Goal: Information Seeking & Learning: Learn about a topic

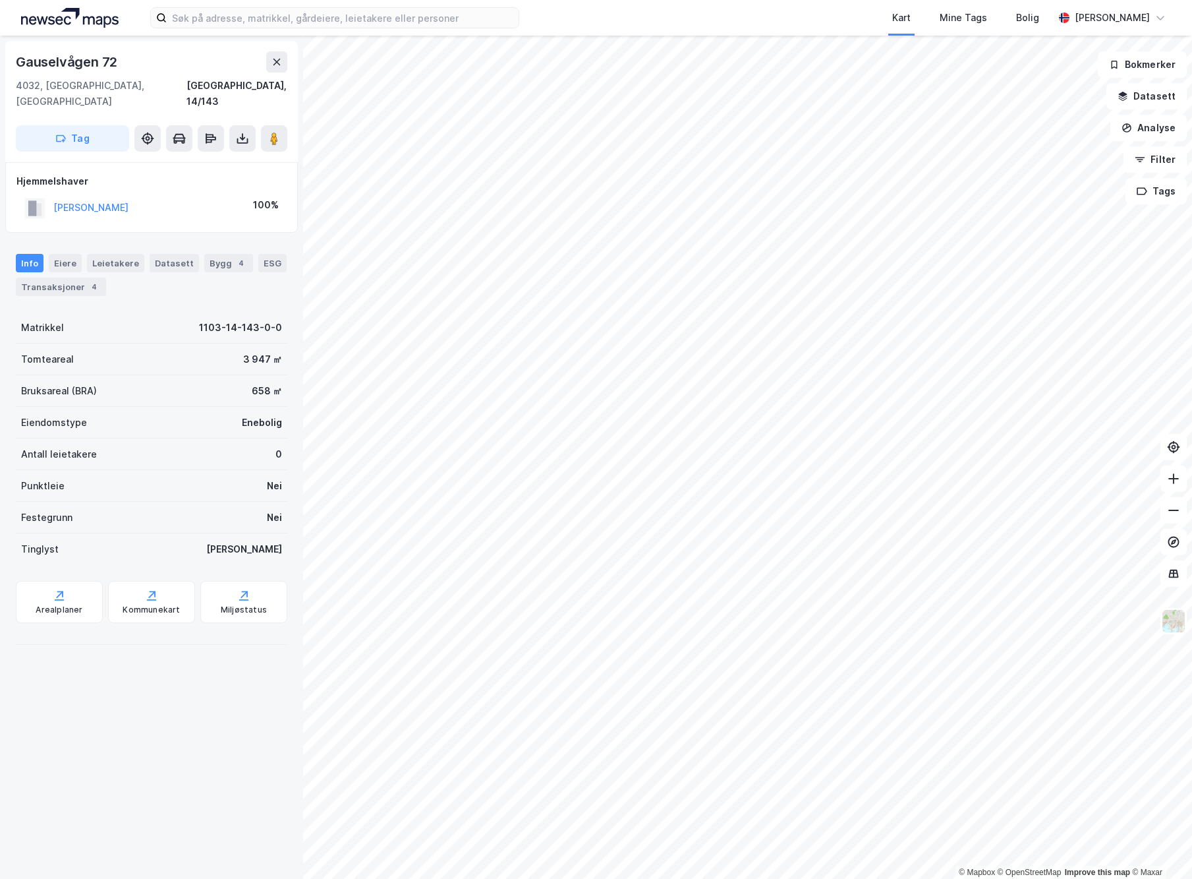
click at [1192, 291] on html "Kart Mine Tags Bolig [PERSON_NAME] © Mapbox © OpenStreetMap Improve this map © …" at bounding box center [596, 439] width 1192 height 879
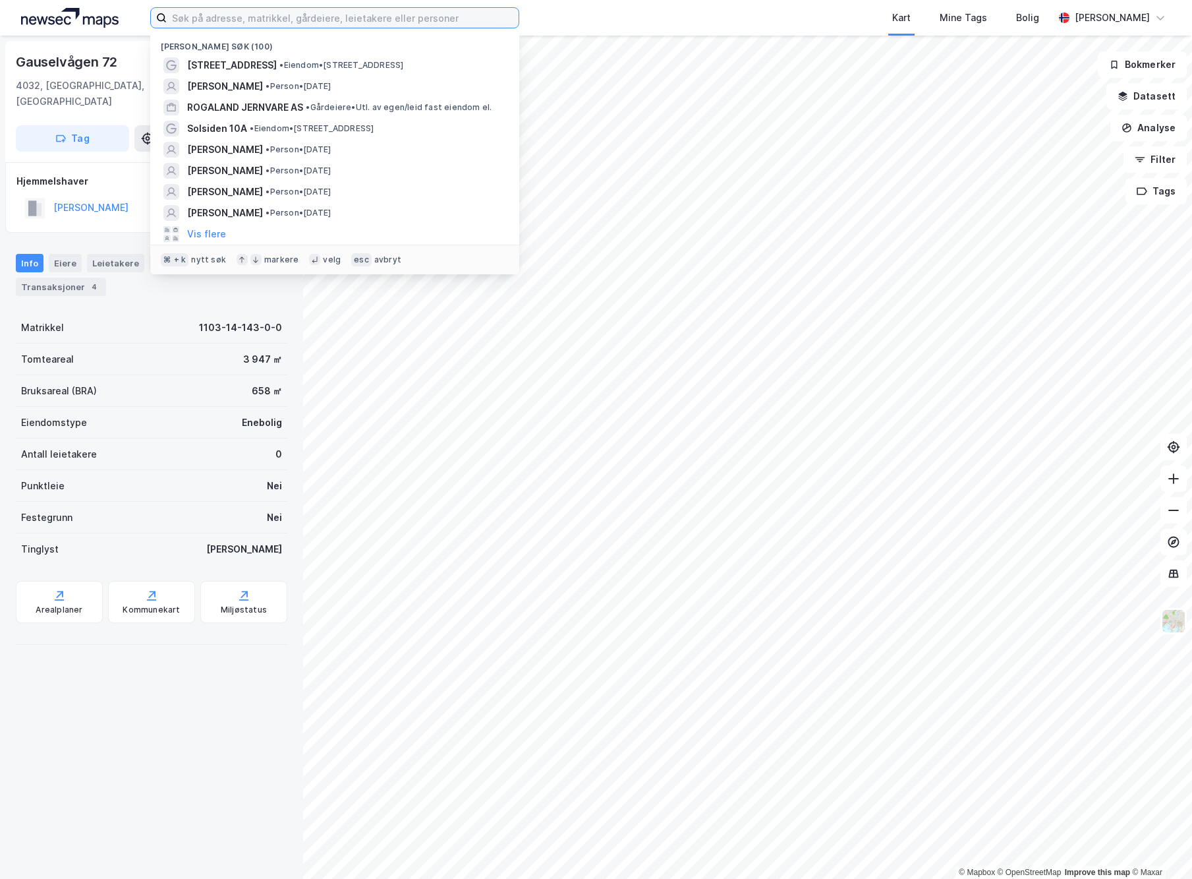
click at [371, 20] on input at bounding box center [343, 18] width 352 height 20
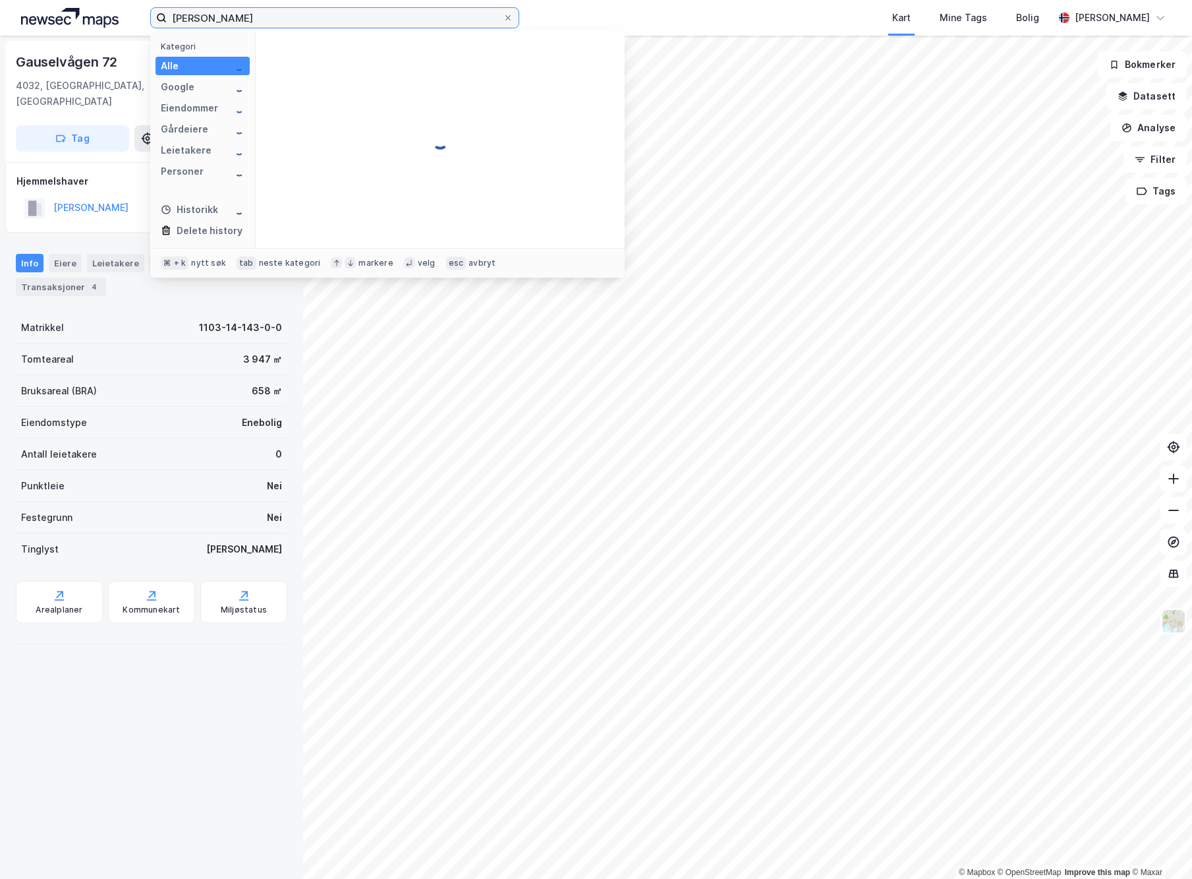
type input "[PERSON_NAME]"
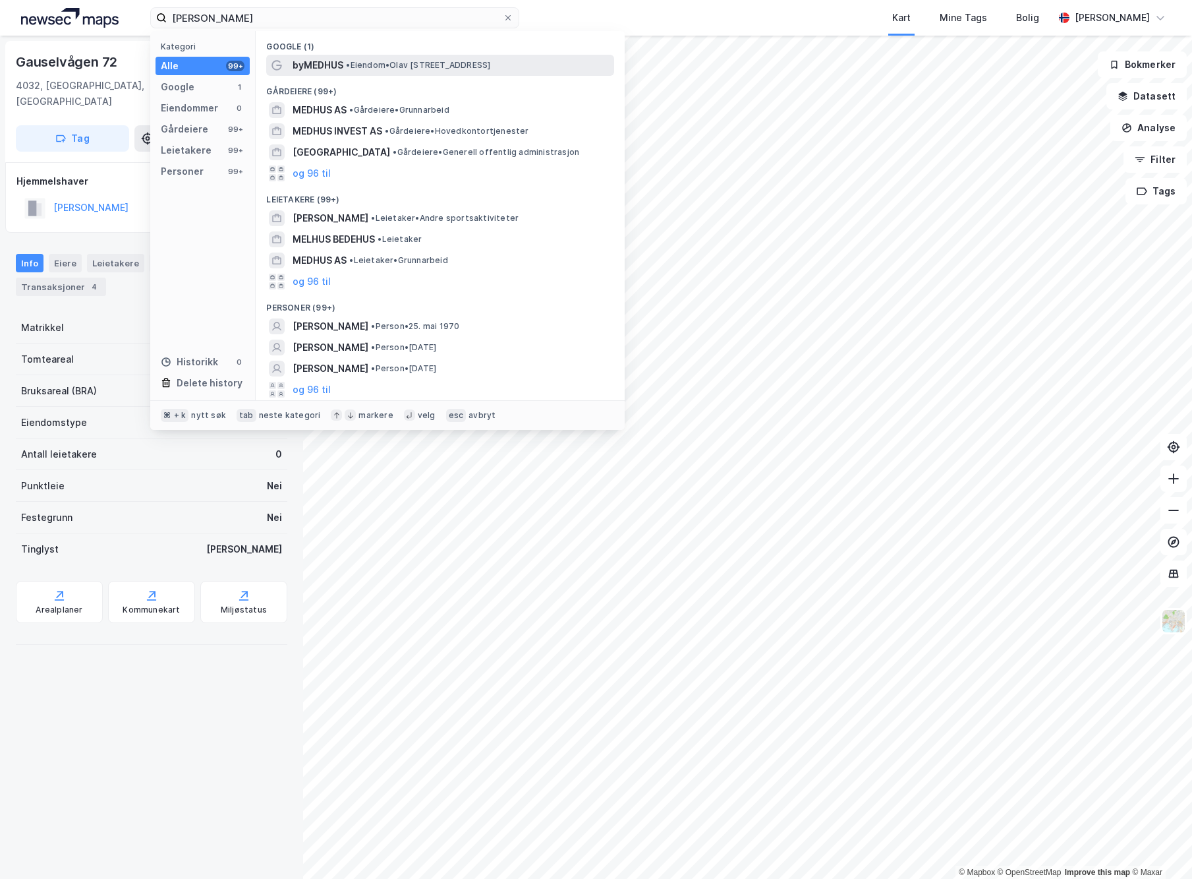
click at [339, 69] on span "byMEDHUS" at bounding box center [318, 65] width 51 height 16
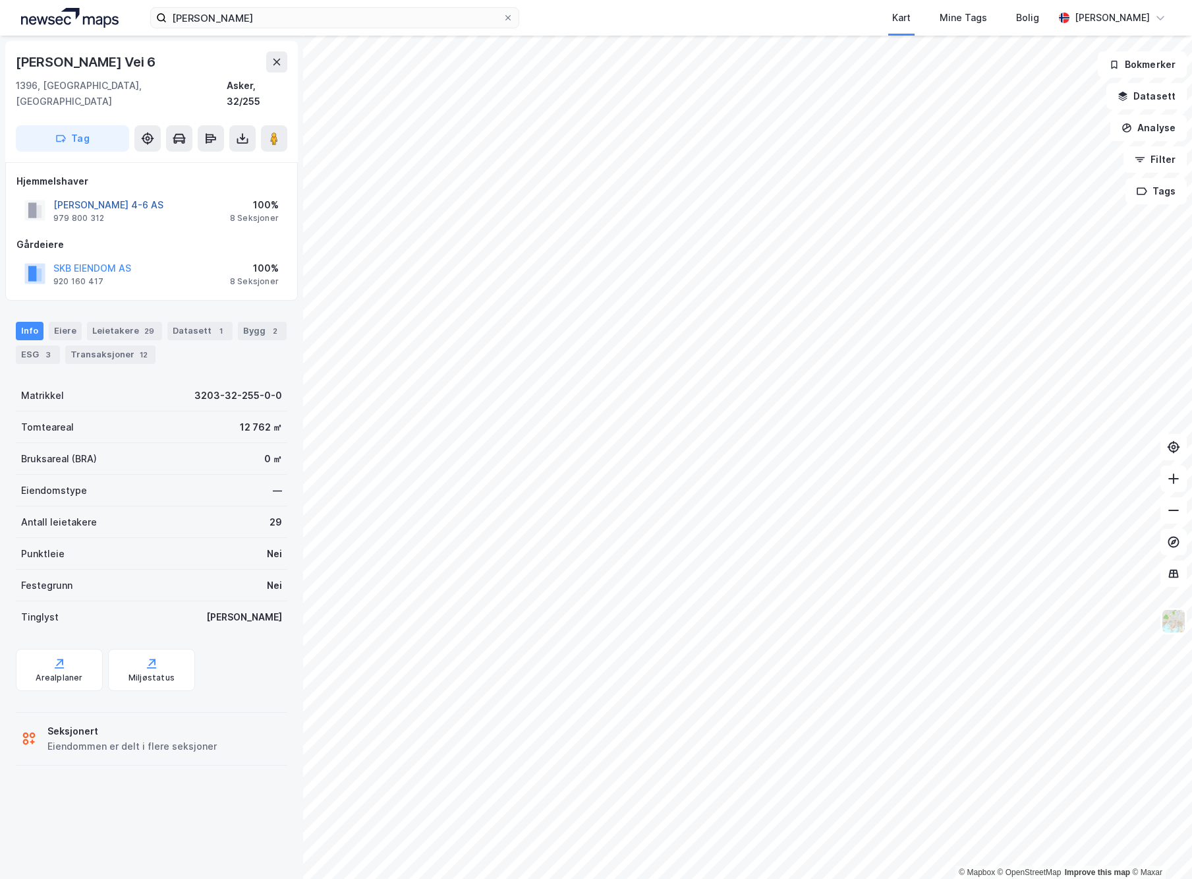
click at [0, 0] on button "[PERSON_NAME] 4-6 AS" at bounding box center [0, 0] width 0 height 0
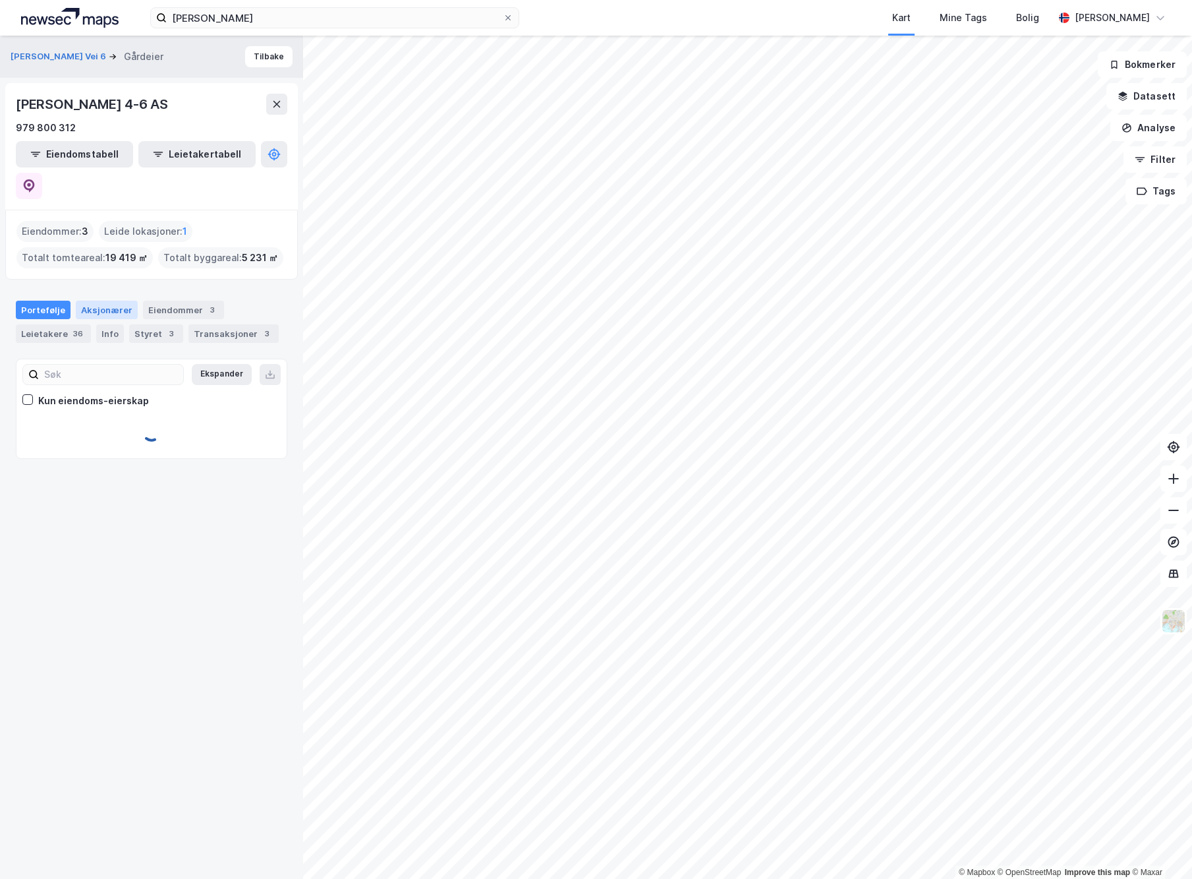
click at [100, 301] on div "Aksjonærer" at bounding box center [107, 310] width 62 height 18
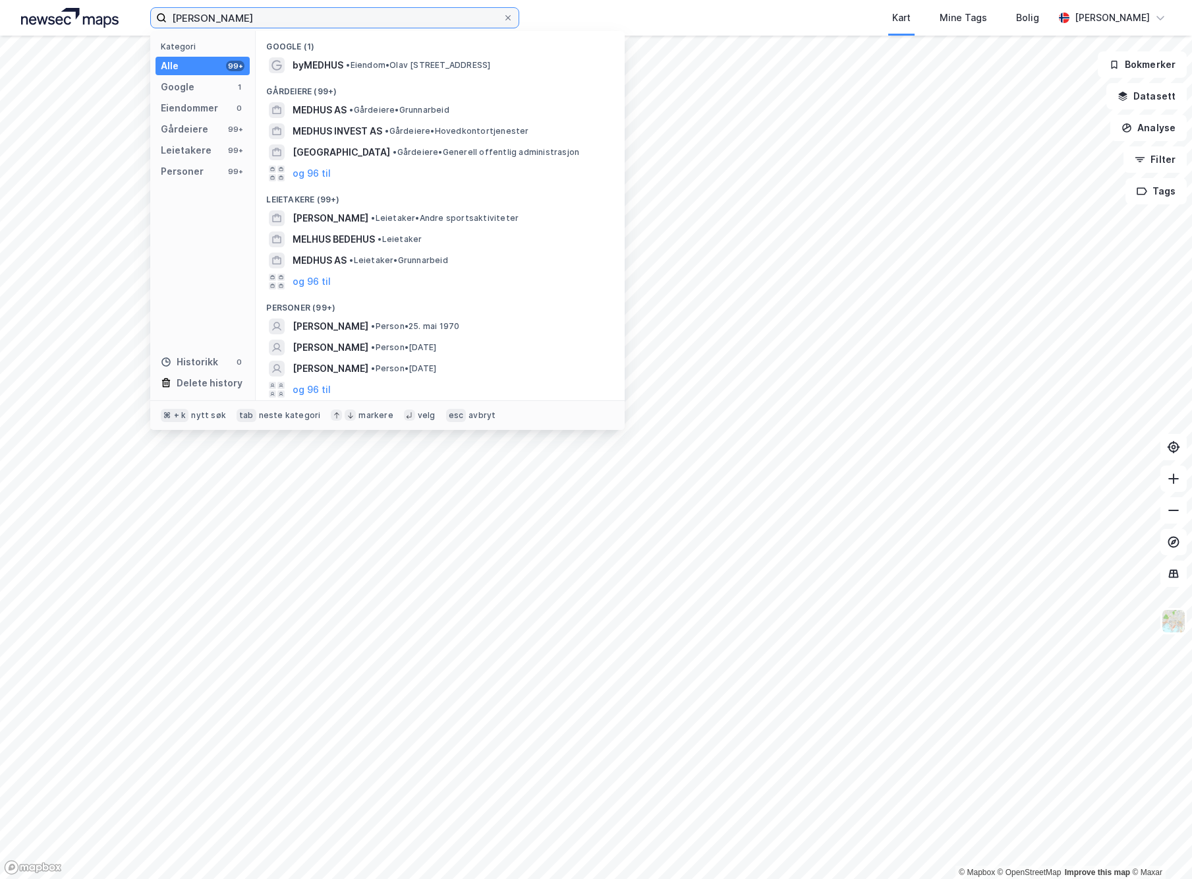
click at [289, 24] on input "[PERSON_NAME]" at bounding box center [335, 18] width 336 height 20
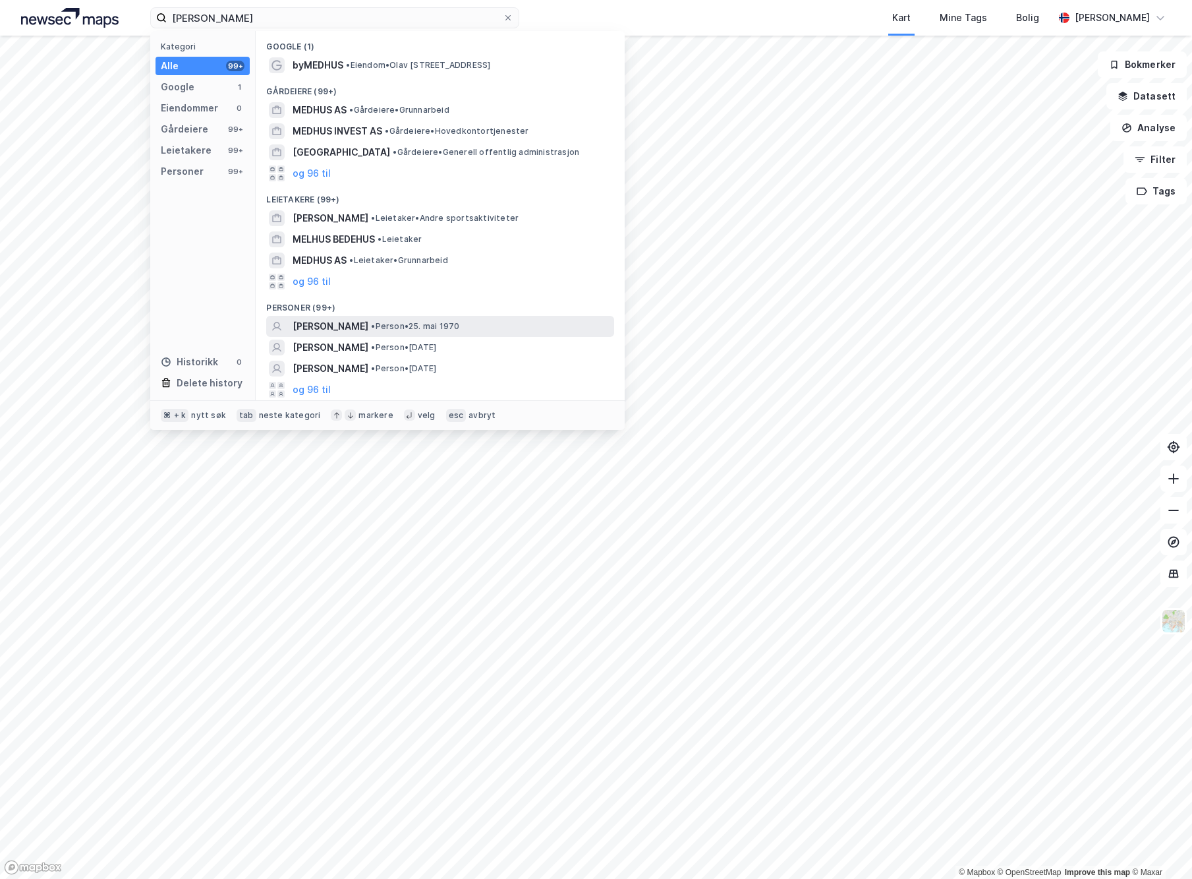
click at [339, 325] on span "[PERSON_NAME]" at bounding box center [331, 326] width 76 height 16
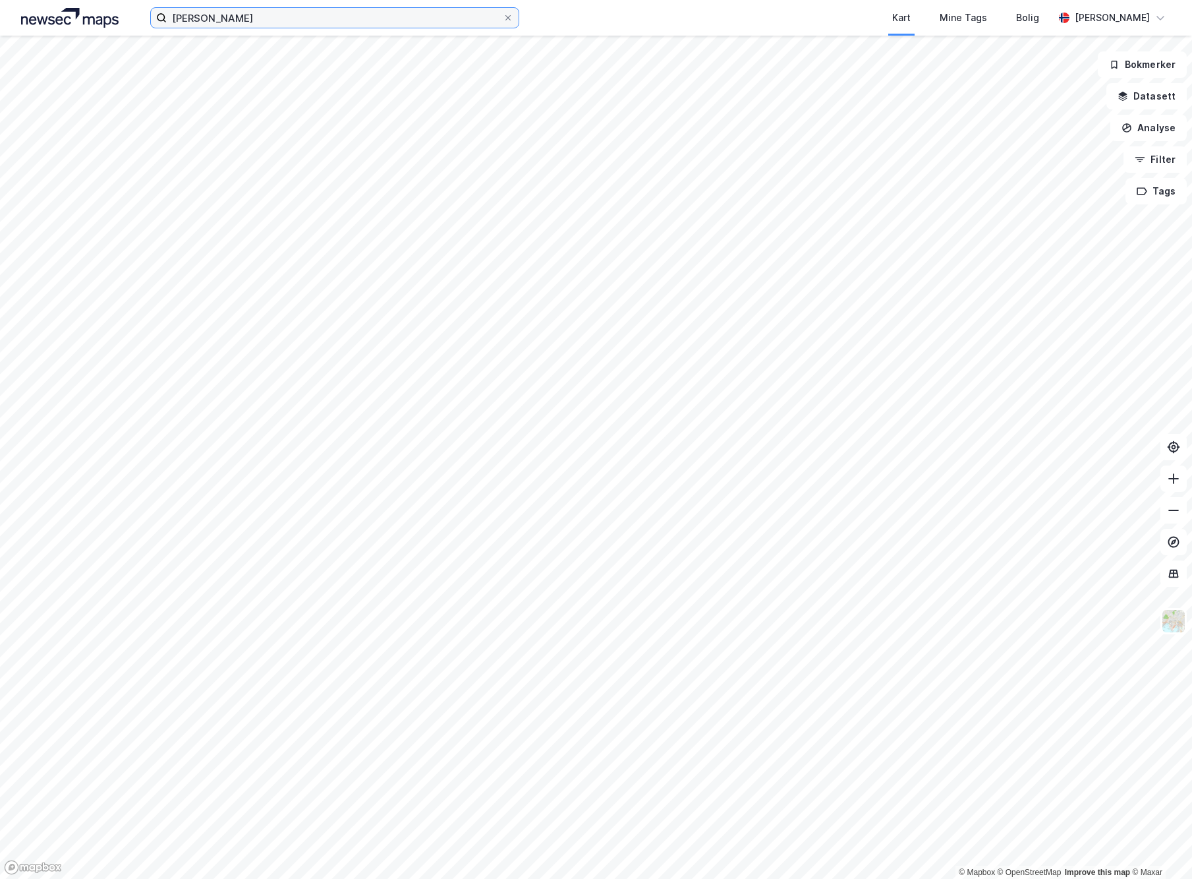
click at [243, 21] on input "[PERSON_NAME]" at bounding box center [335, 18] width 336 height 20
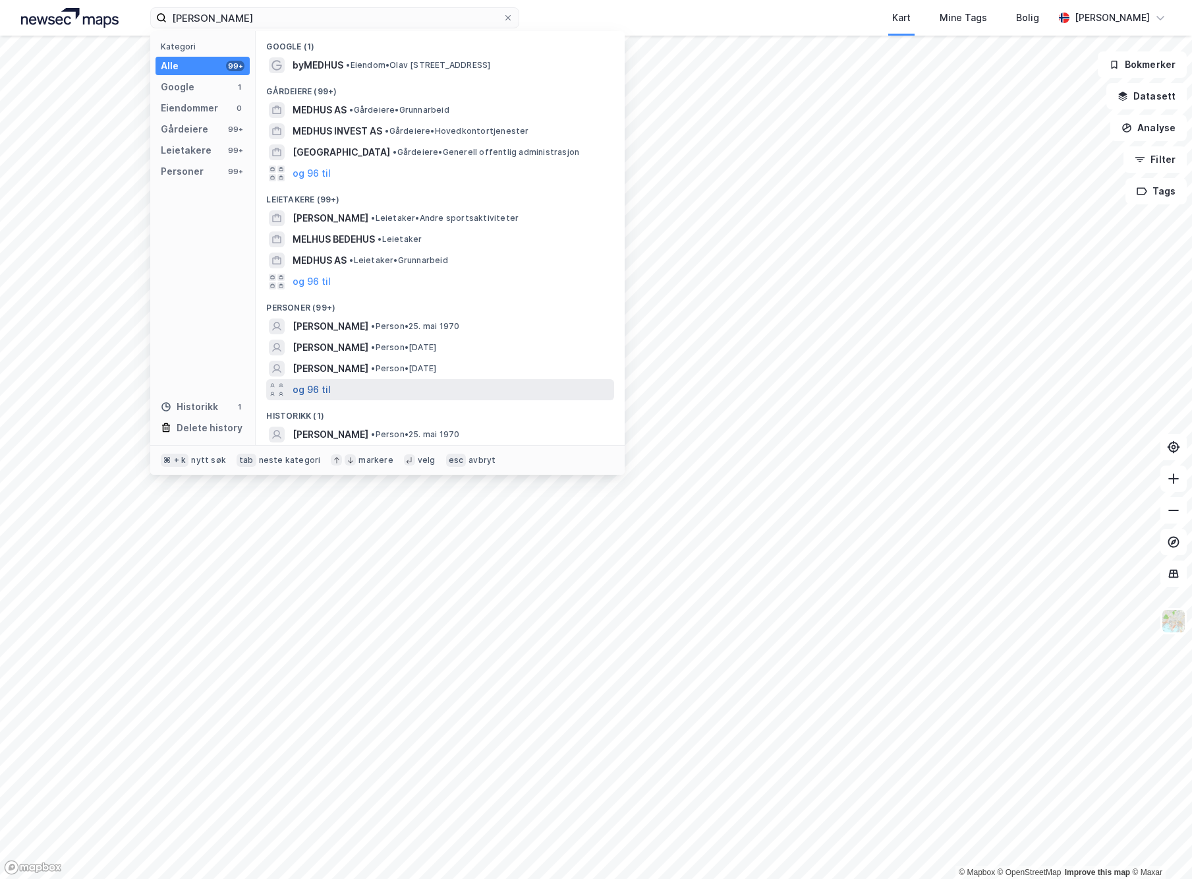
click at [318, 383] on button "og 96 til" at bounding box center [312, 390] width 38 height 16
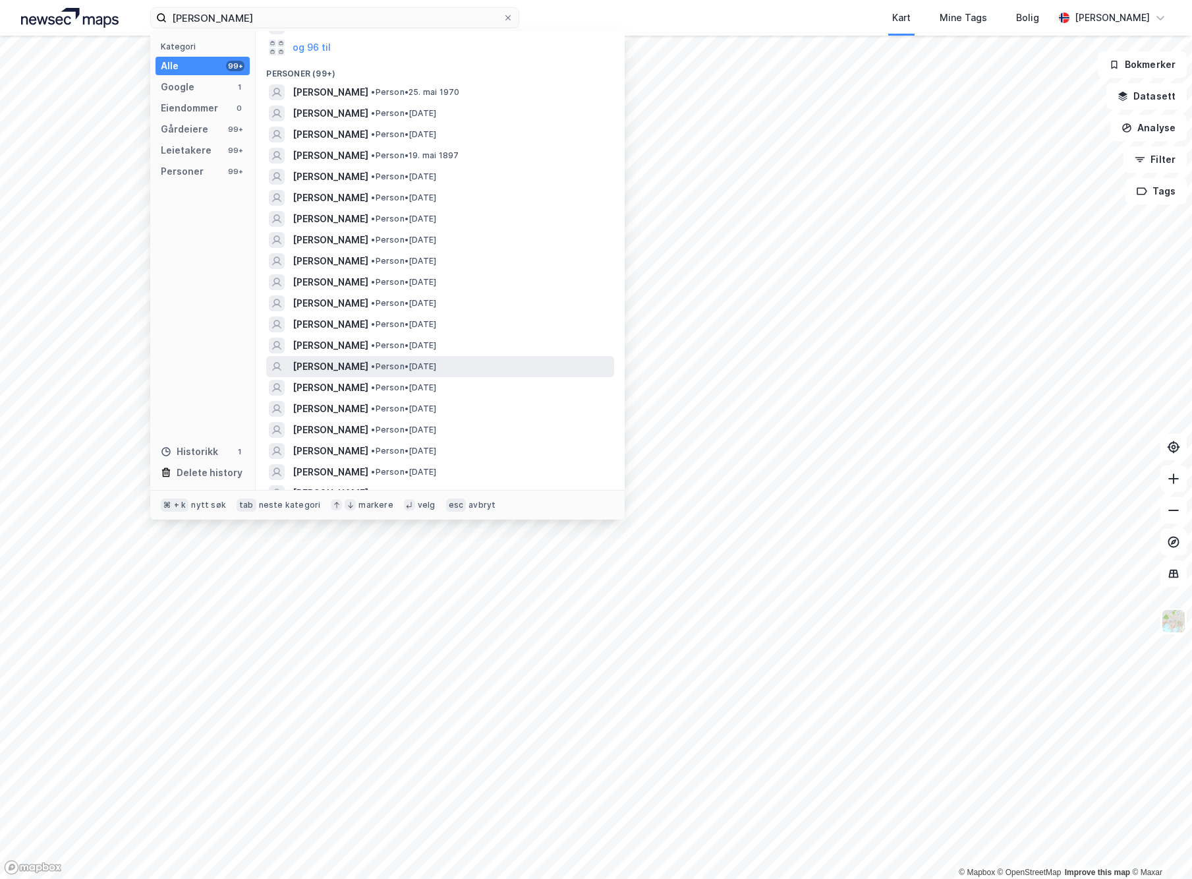
scroll to position [235, 0]
click at [327, 85] on span "[PERSON_NAME]" at bounding box center [331, 92] width 76 height 16
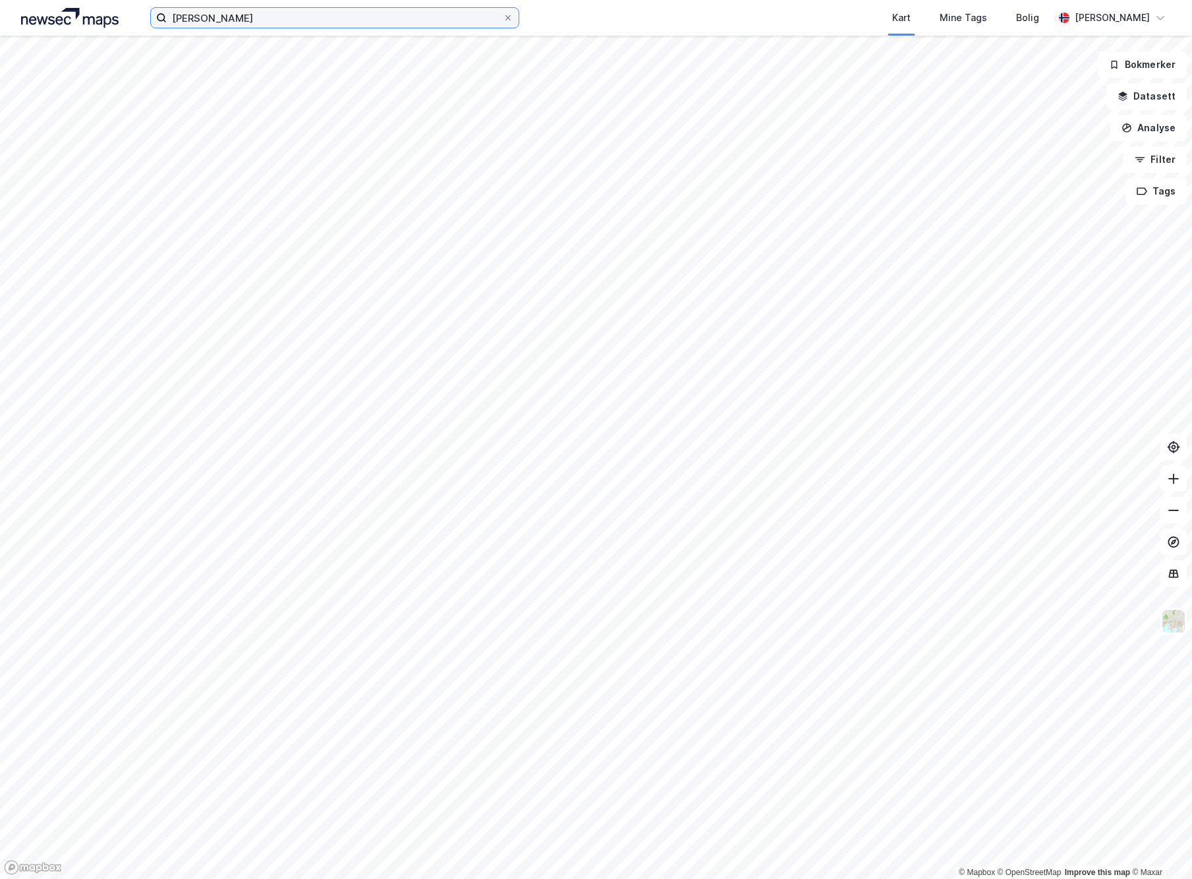
click at [267, 18] on input "[PERSON_NAME]" at bounding box center [335, 18] width 336 height 20
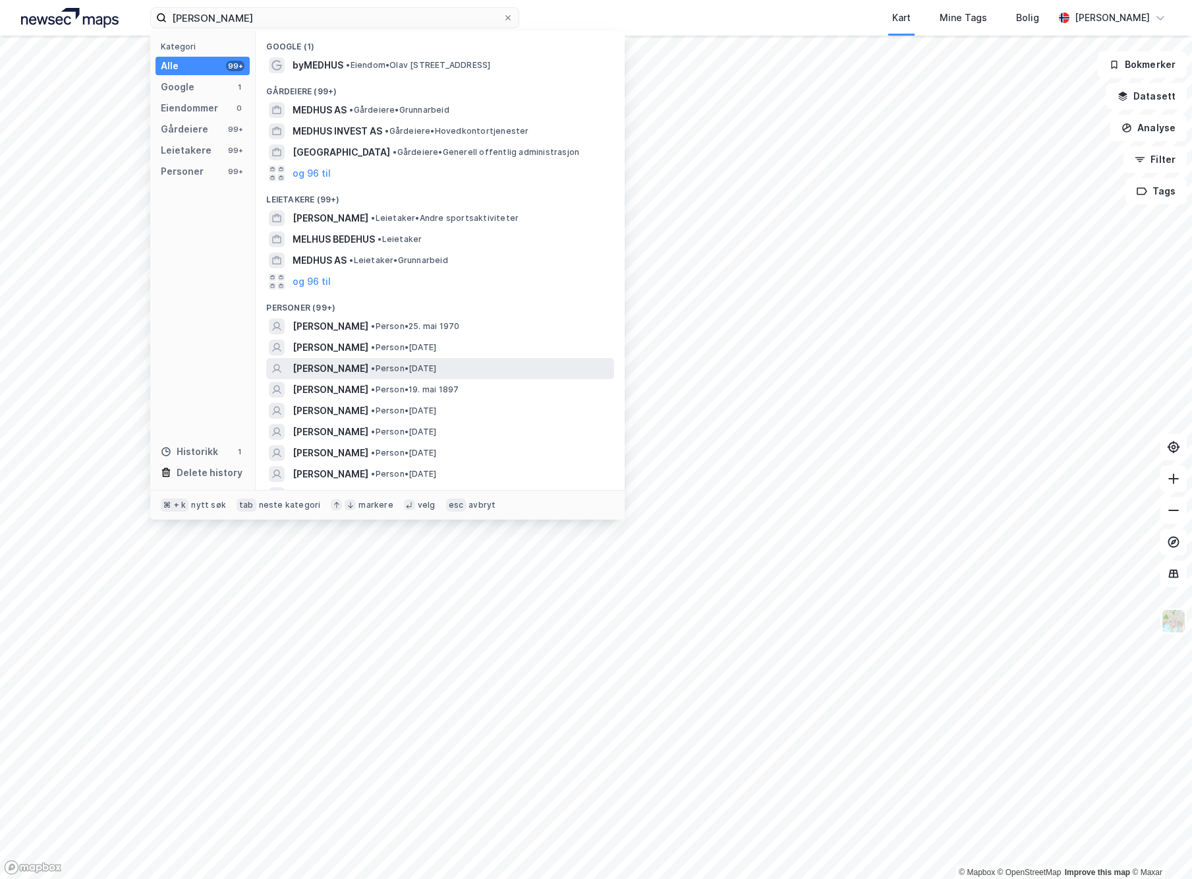
click at [431, 370] on span "• Person • [DATE]" at bounding box center [403, 368] width 65 height 11
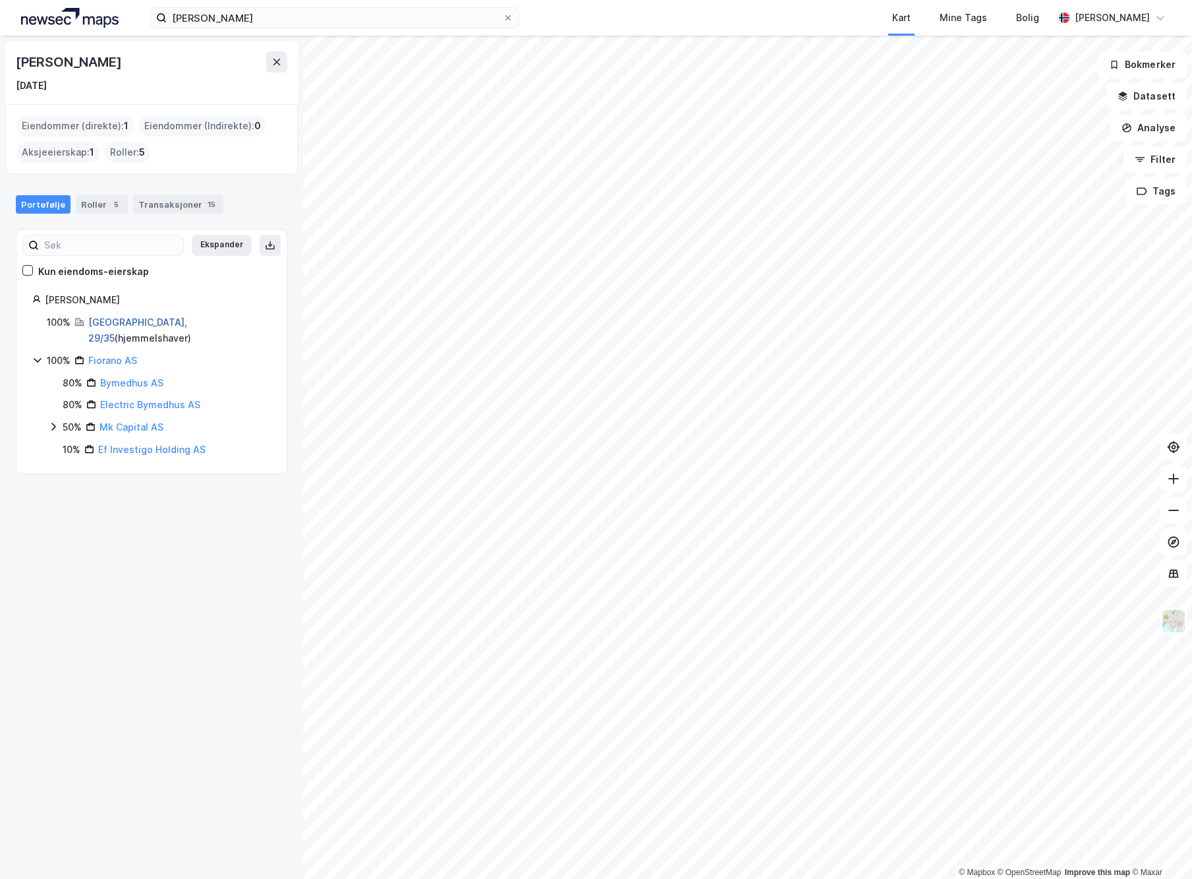
click at [117, 318] on link "[GEOGRAPHIC_DATA], 29/35" at bounding box center [137, 329] width 99 height 27
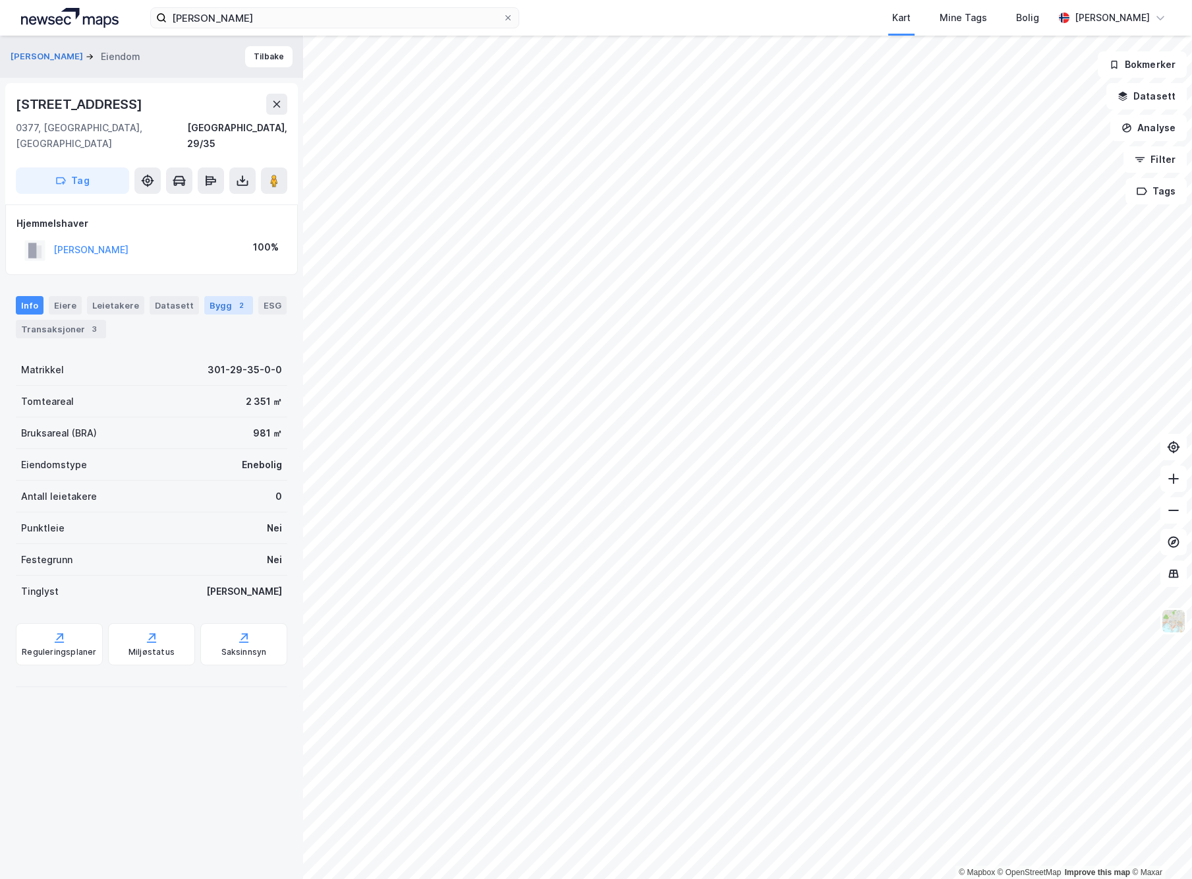
click at [239, 296] on div "Bygg 2" at bounding box center [228, 305] width 49 height 18
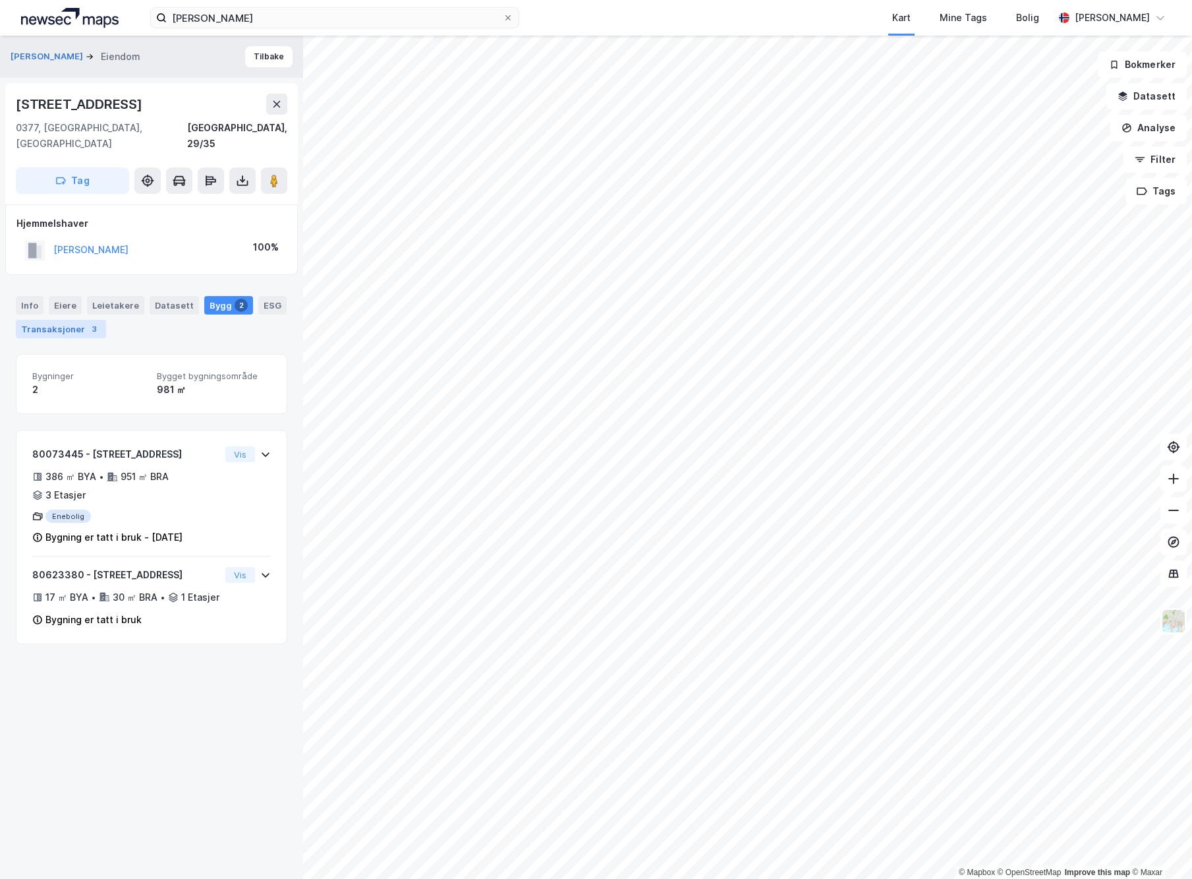
click at [61, 320] on div "Transaksjoner 3" at bounding box center [61, 329] width 90 height 18
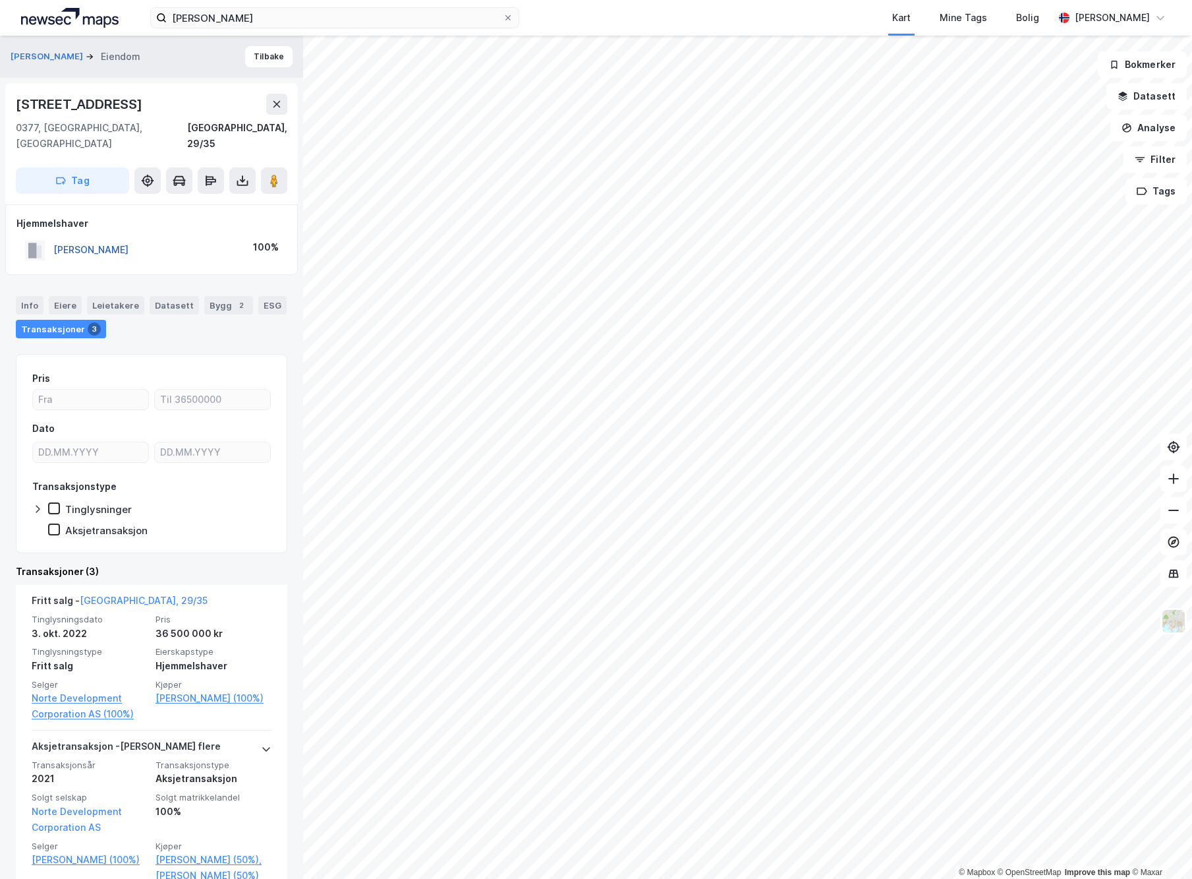
click at [0, 0] on button "[PERSON_NAME]" at bounding box center [0, 0] width 0 height 0
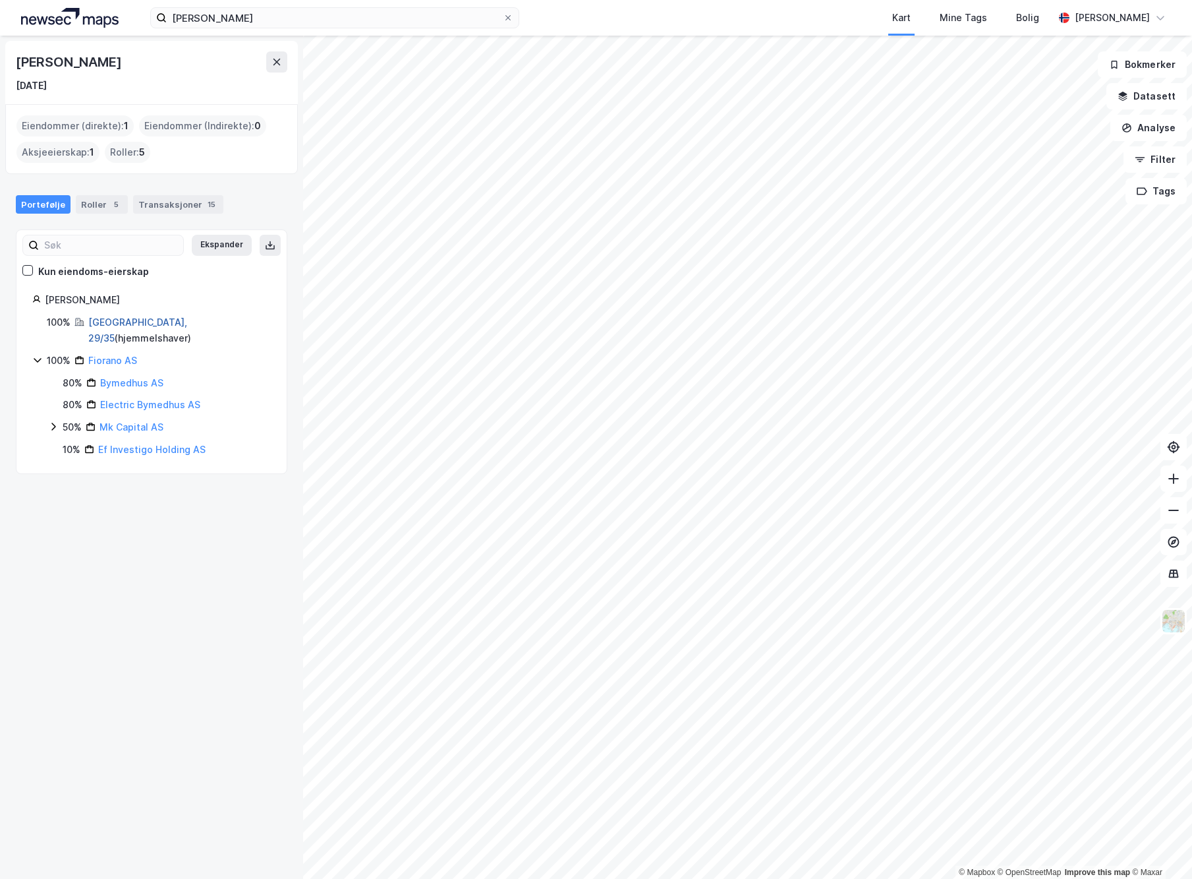
click at [108, 322] on link "[GEOGRAPHIC_DATA], 29/35" at bounding box center [137, 329] width 99 height 27
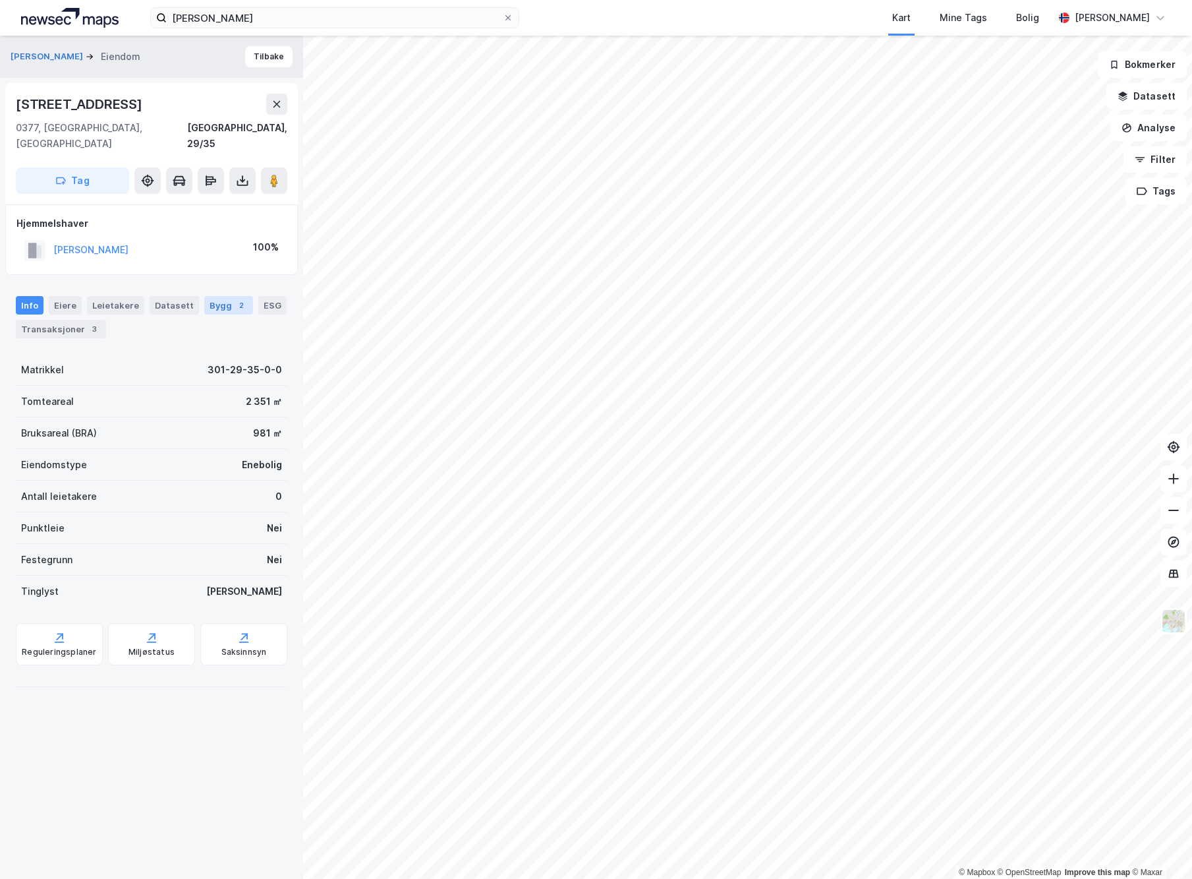
click at [235, 299] on div "2" at bounding box center [241, 305] width 13 height 13
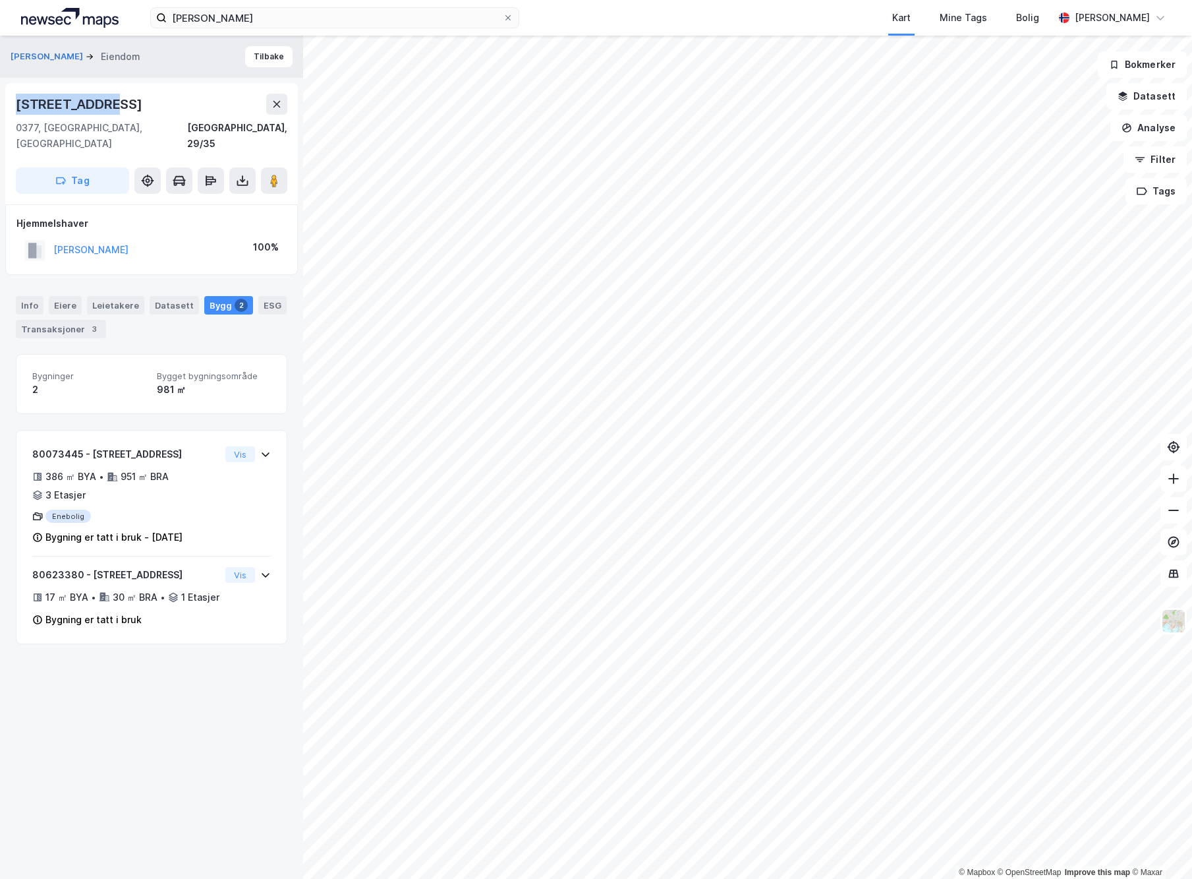
drag, startPoint x: 11, startPoint y: 103, endPoint x: 144, endPoint y: 102, distance: 133.2
click at [144, 102] on div "[STREET_ADDRESS]" at bounding box center [151, 143] width 293 height 121
